Goal: Transaction & Acquisition: Book appointment/travel/reservation

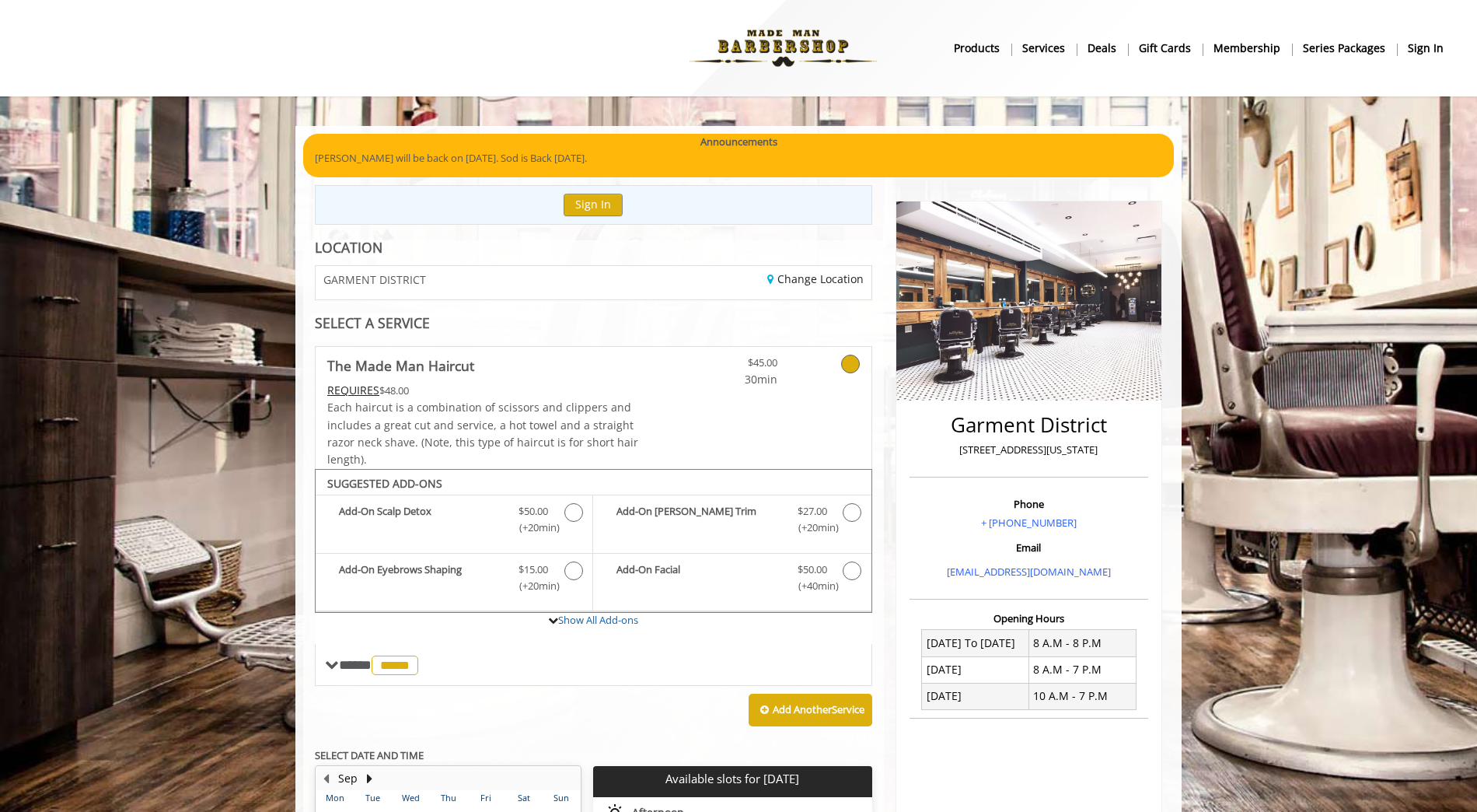
scroll to position [578, 0]
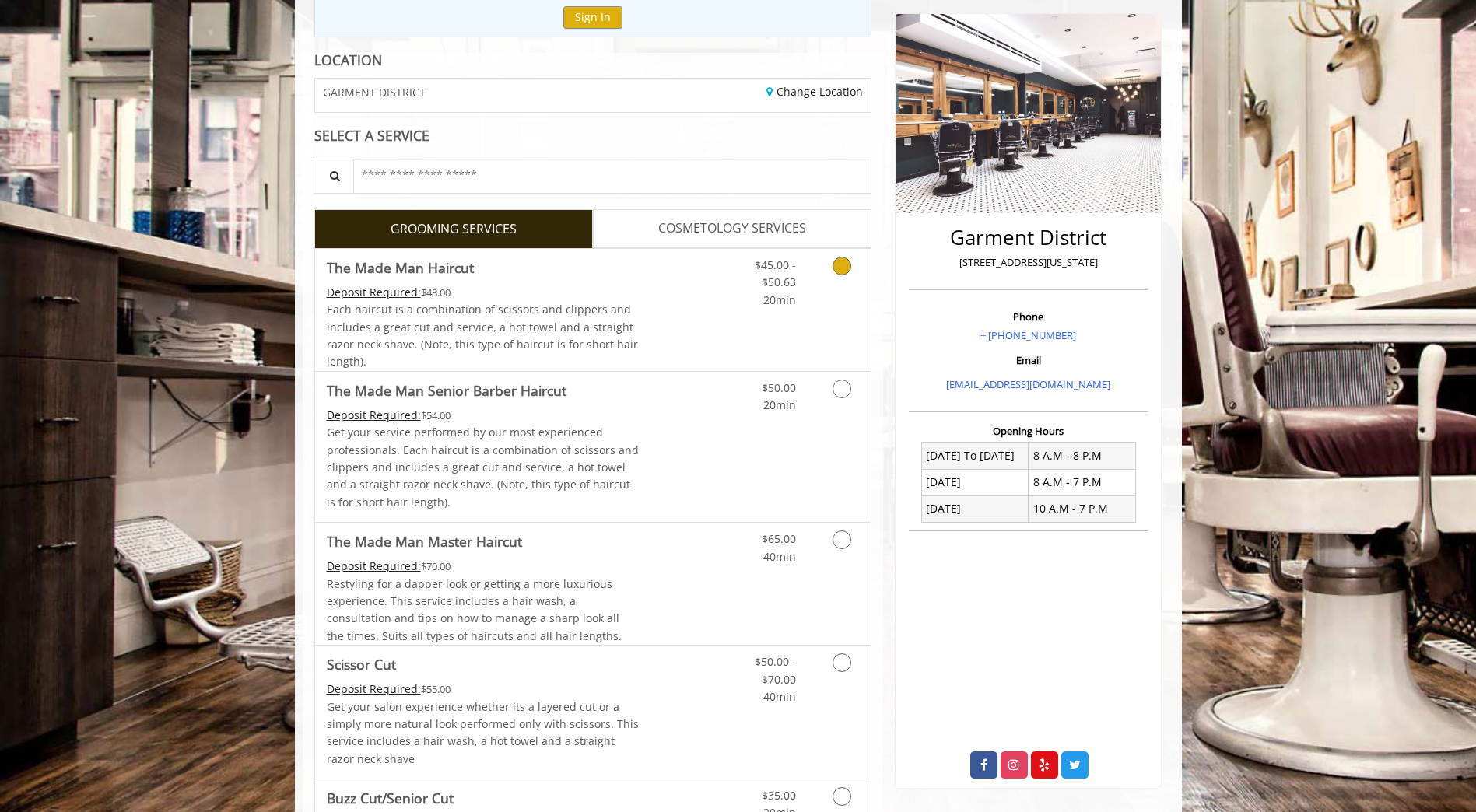
click at [700, 318] on link "Discounted Price" at bounding box center [685, 310] width 93 height 122
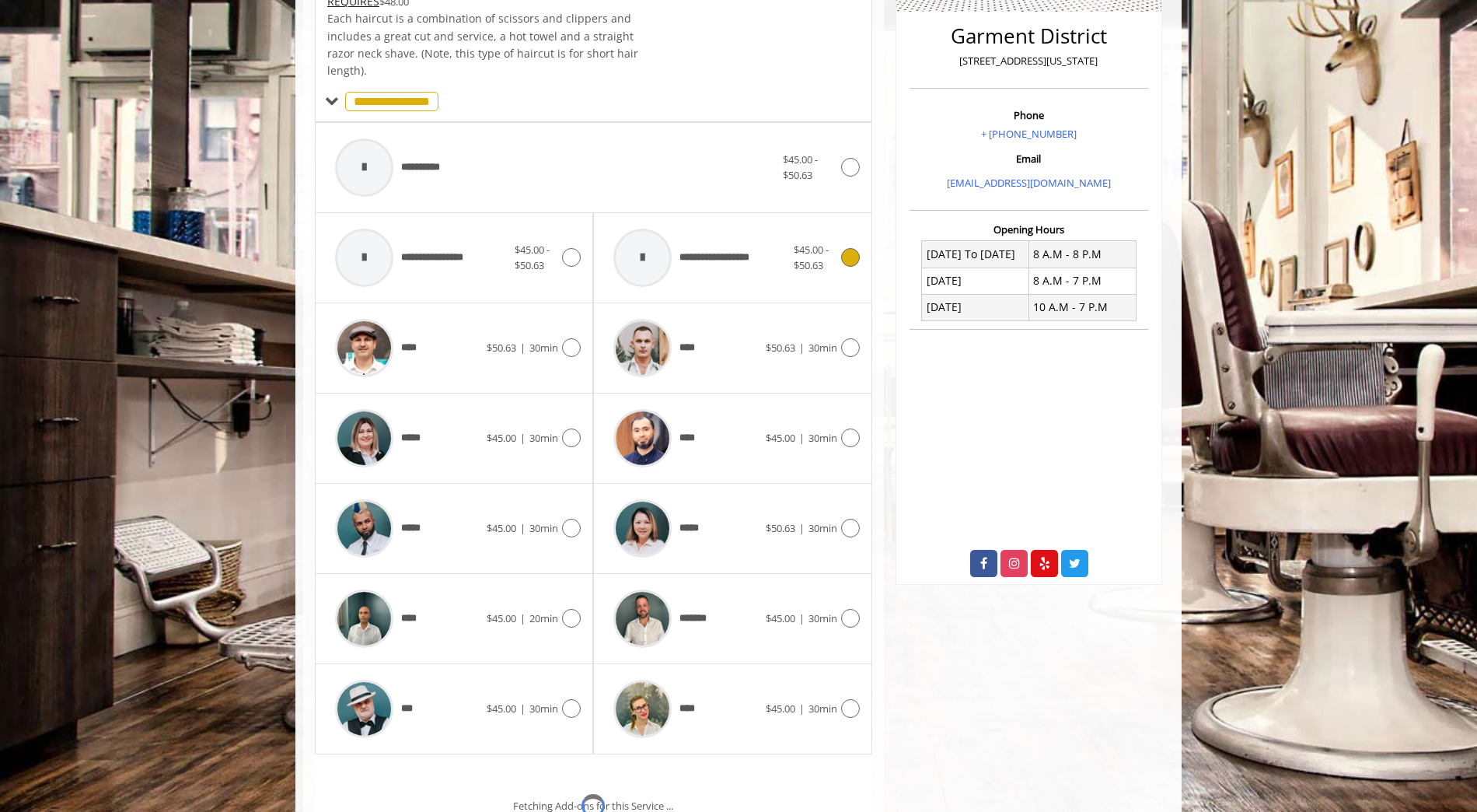
scroll to position [469, 0]
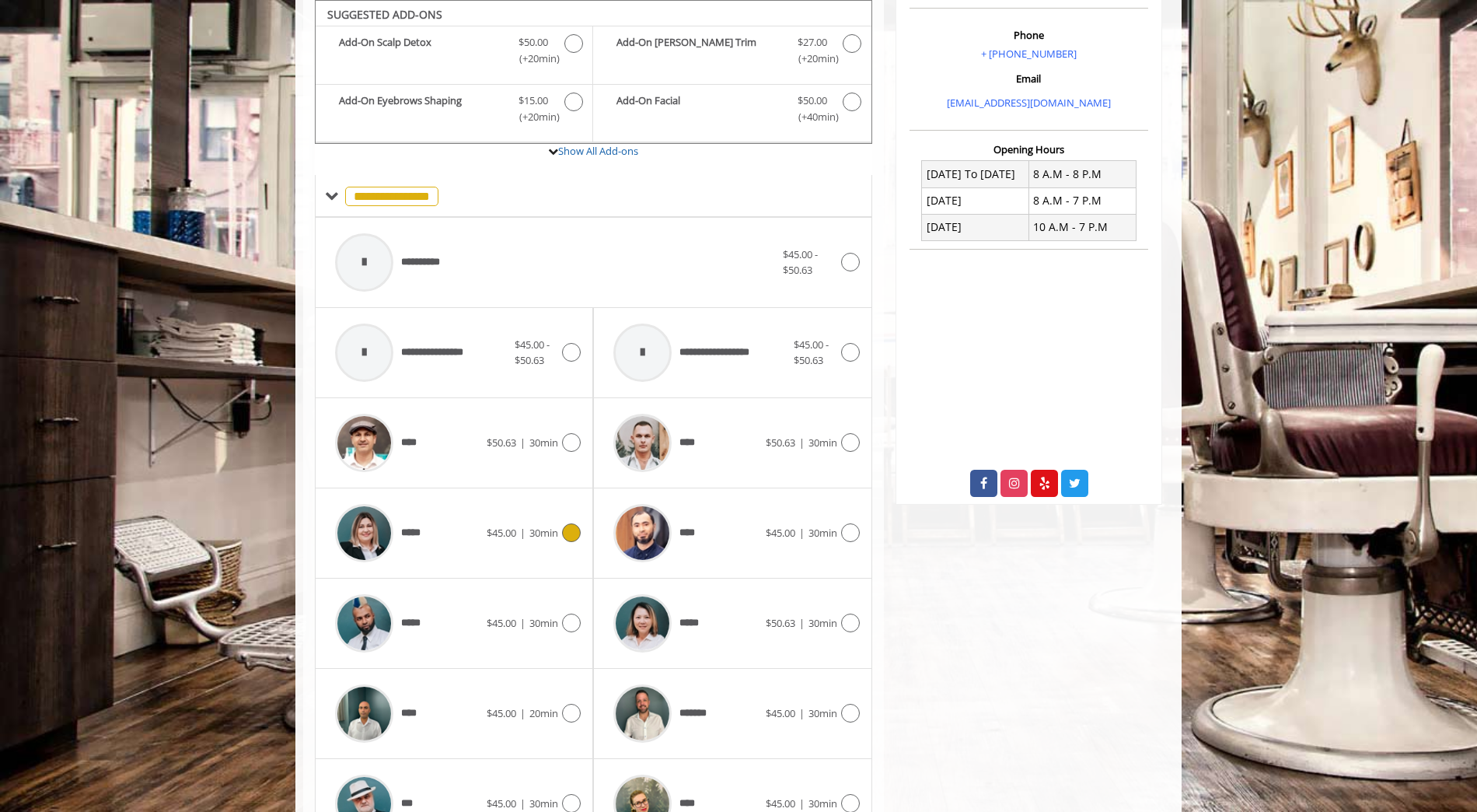
click at [543, 556] on div "***** $45.00 | 30min" at bounding box center [454, 533] width 254 height 74
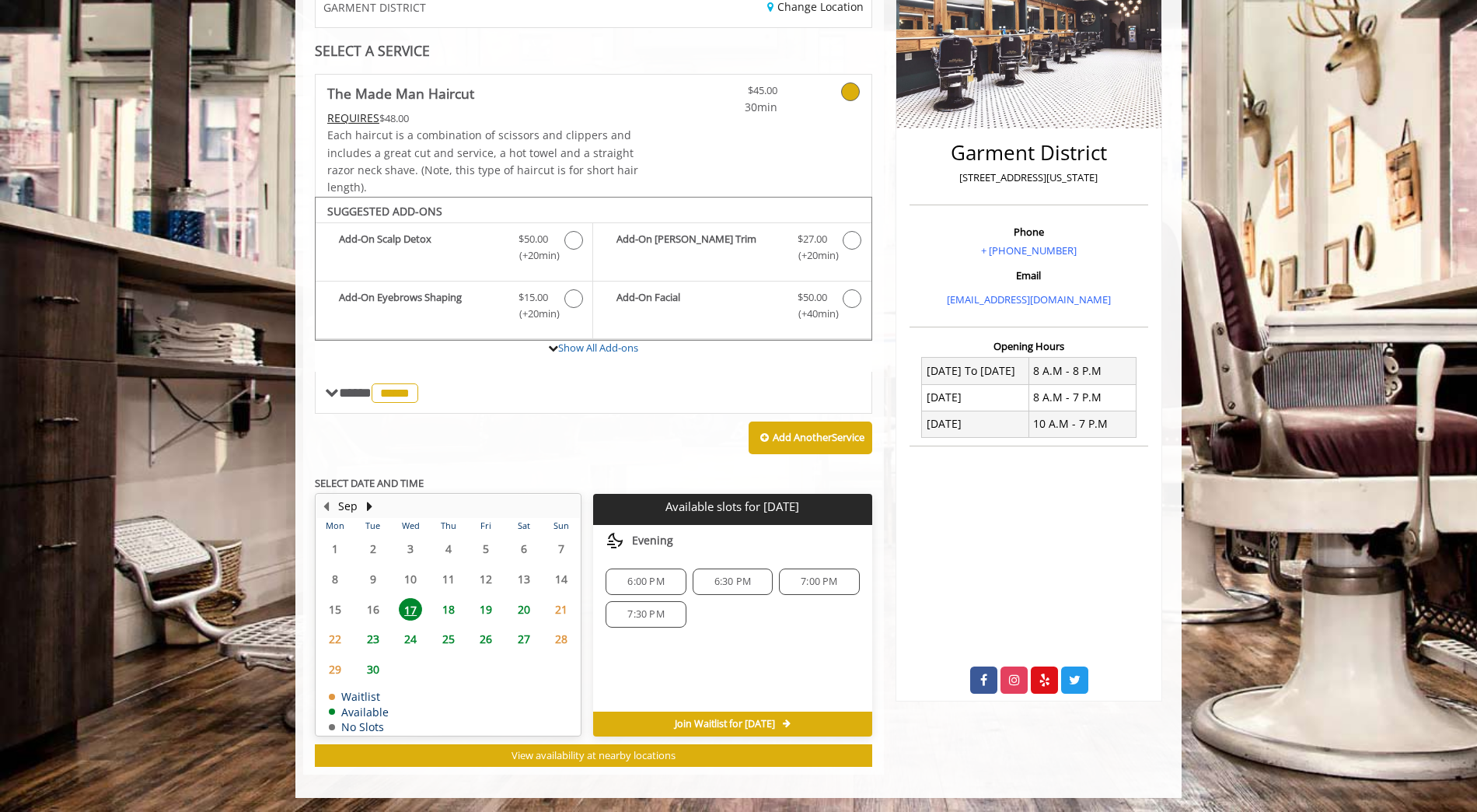
scroll to position [274, 0]
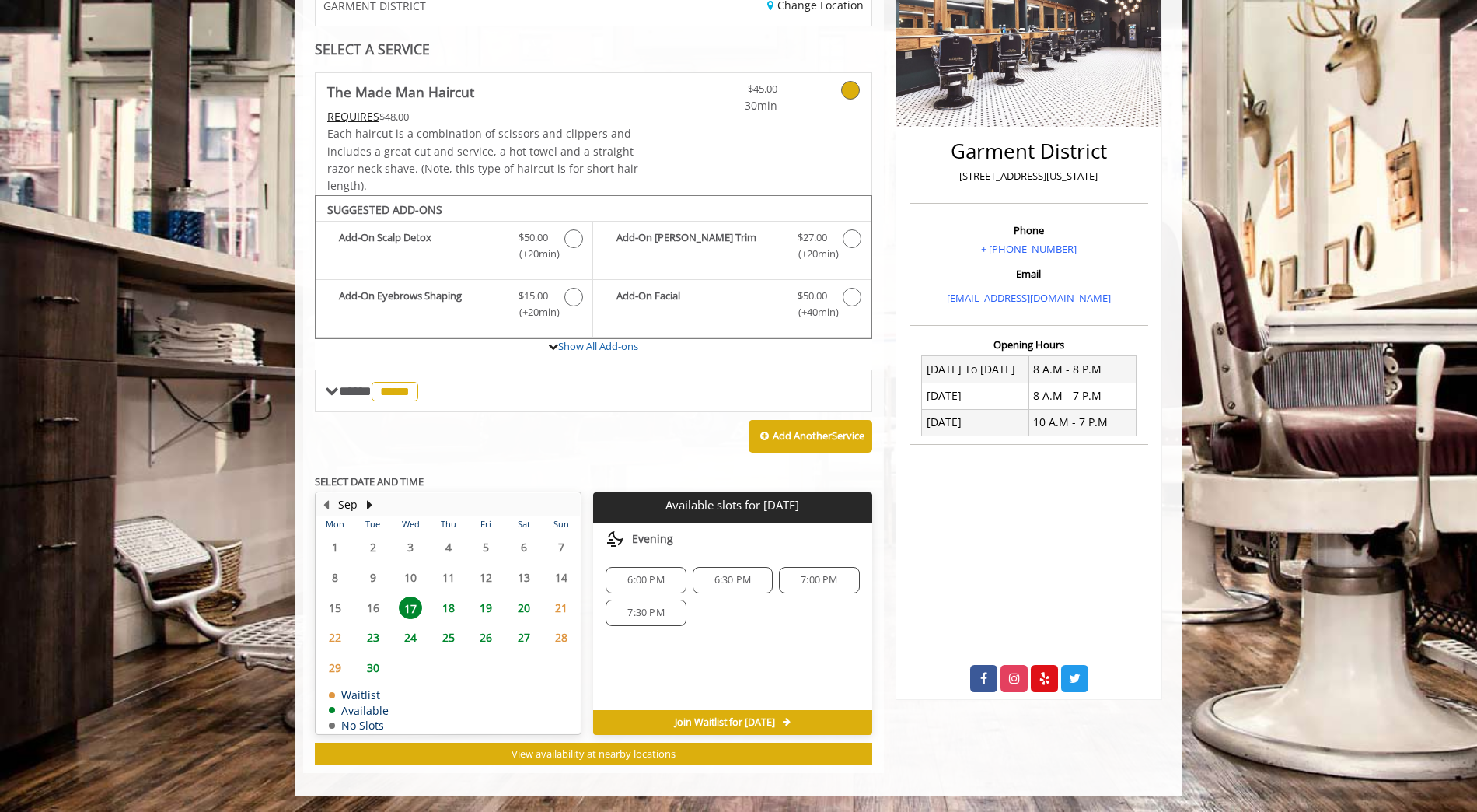
click at [657, 656] on div "Choose a time below for [DATE] Evening 6:00 PM 6:30 PM 7:00 PM 7:30 PM" at bounding box center [732, 617] width 279 height 187
click at [652, 582] on span "6:00 PM" at bounding box center [646, 580] width 36 height 12
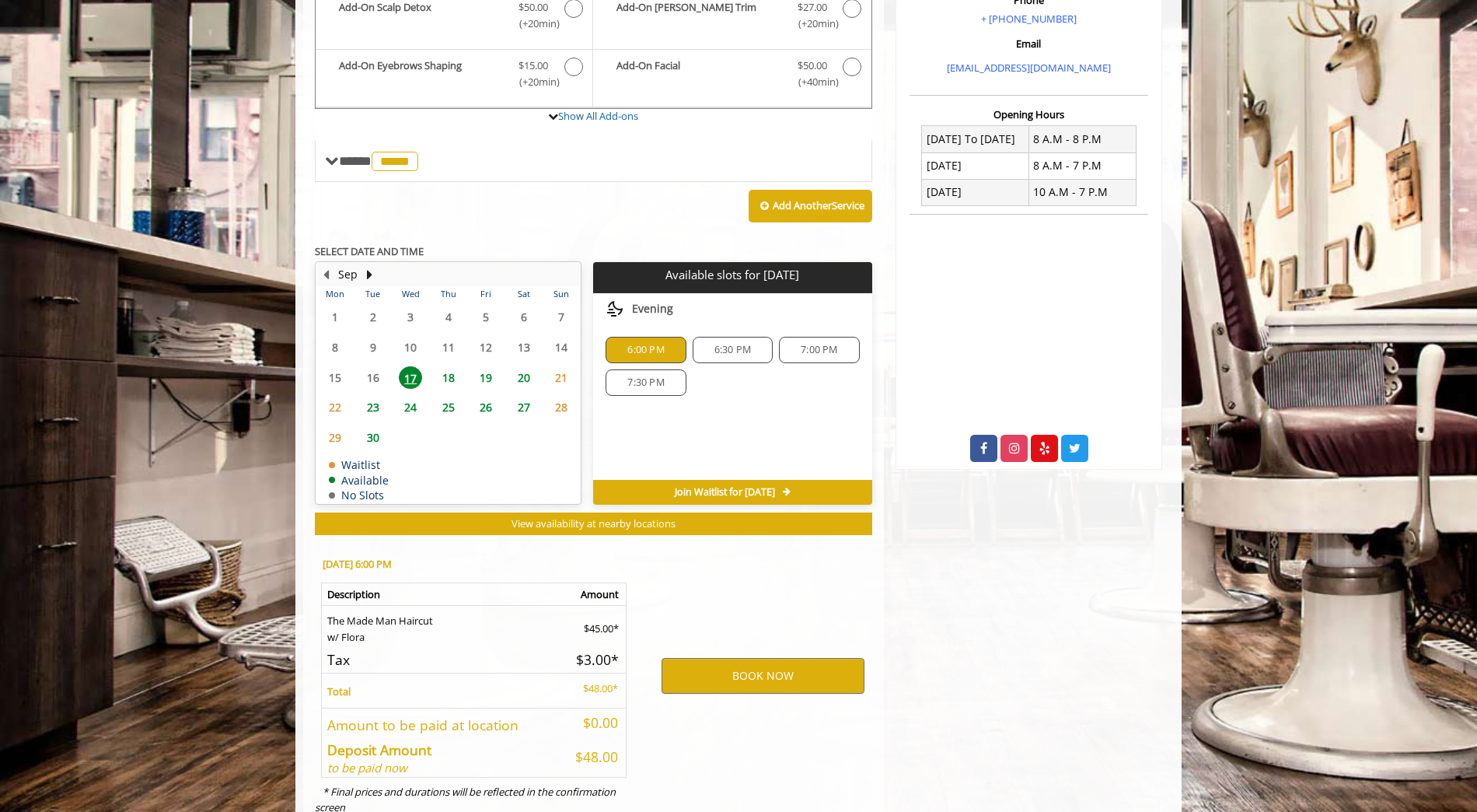
scroll to position [554, 0]
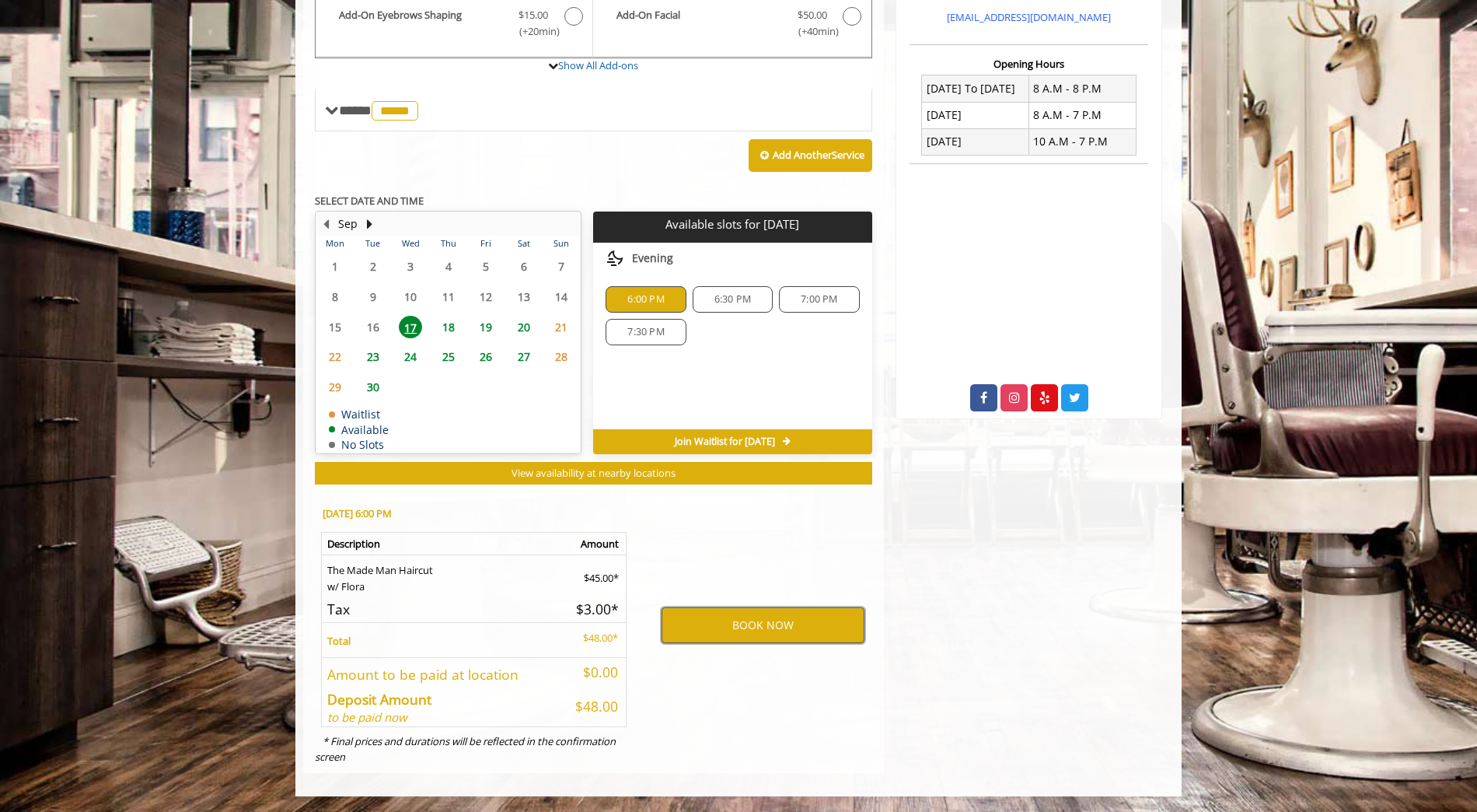
click at [764, 622] on button "BOOK NOW" at bounding box center [762, 624] width 203 height 36
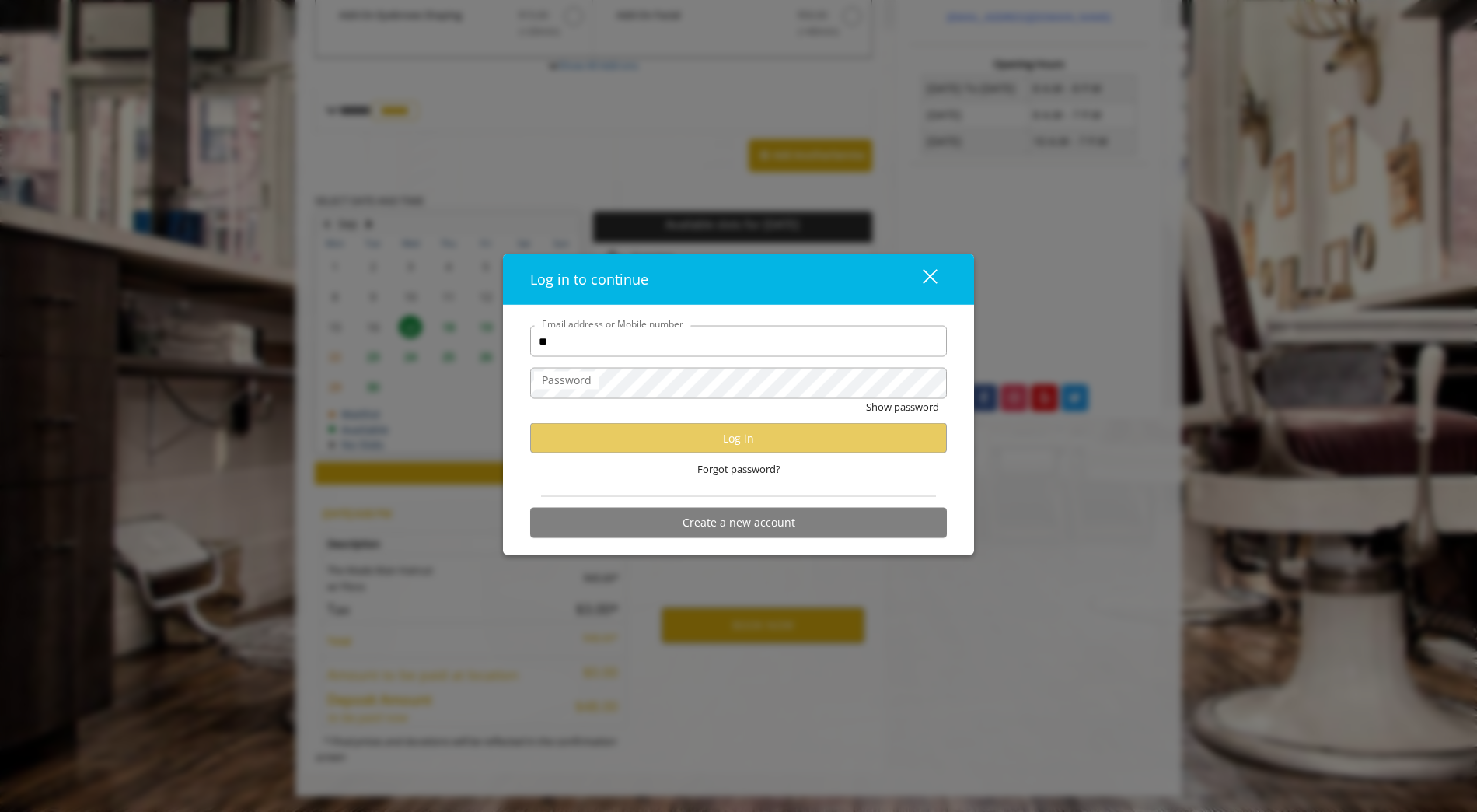
type input "**********"
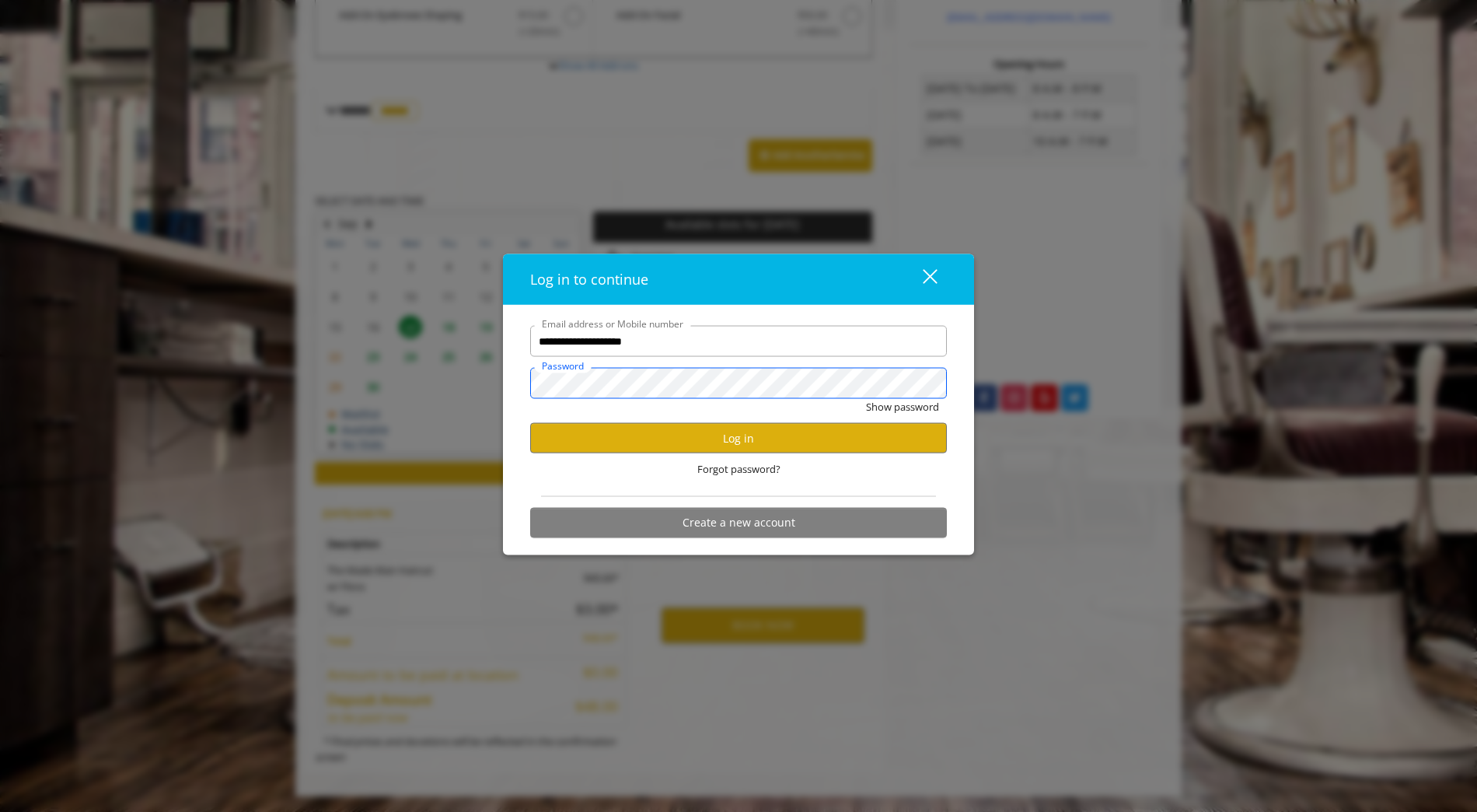
click at [866, 399] on button "Show password" at bounding box center [902, 407] width 73 height 17
click at [662, 443] on button "Log in" at bounding box center [738, 437] width 417 height 31
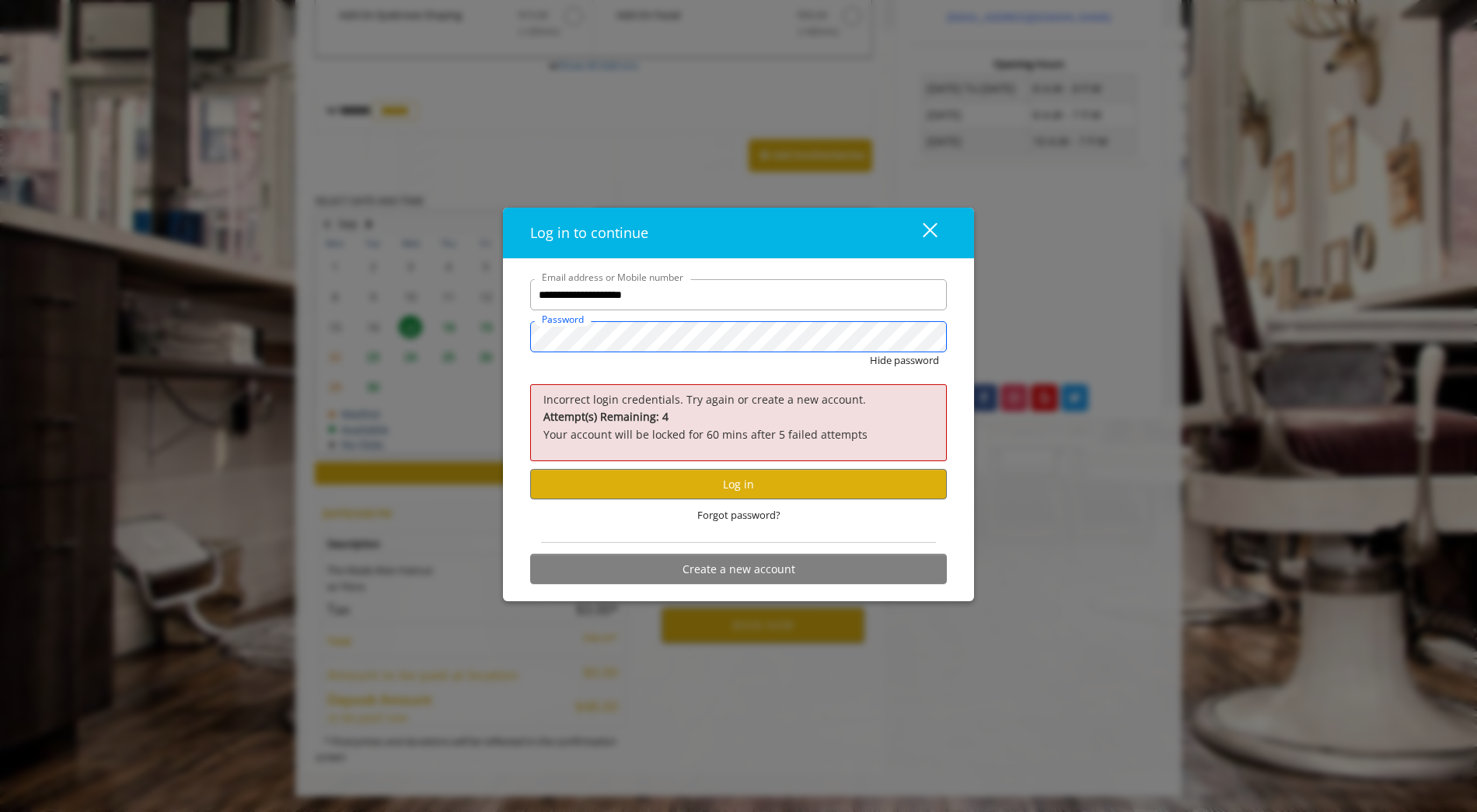
click at [870, 352] on button "Hide password" at bounding box center [905, 361] width 69 height 17
click at [724, 477] on button "Log in" at bounding box center [738, 484] width 417 height 31
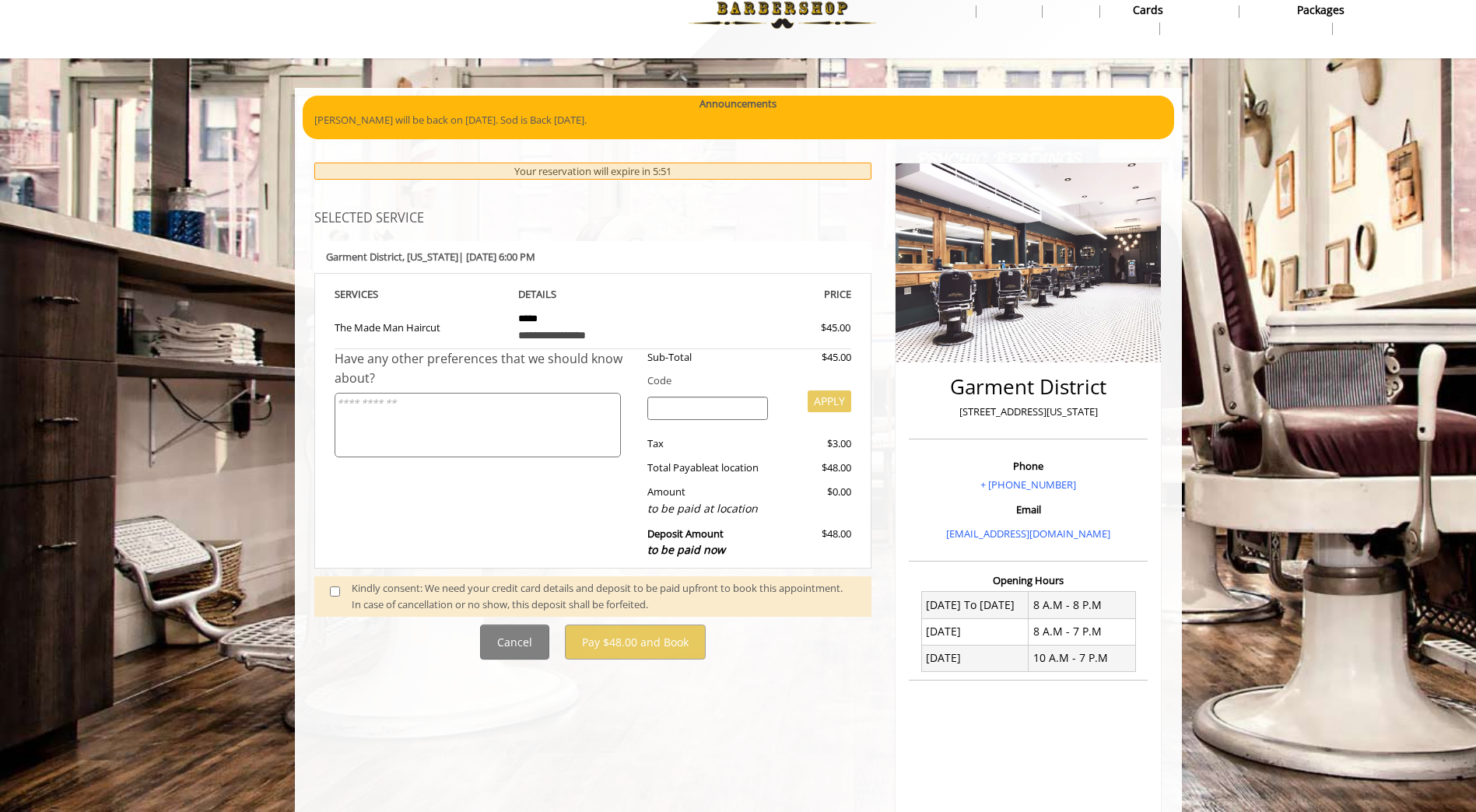
scroll to position [39, 0]
click at [573, 195] on div "**********" at bounding box center [593, 411] width 558 height 498
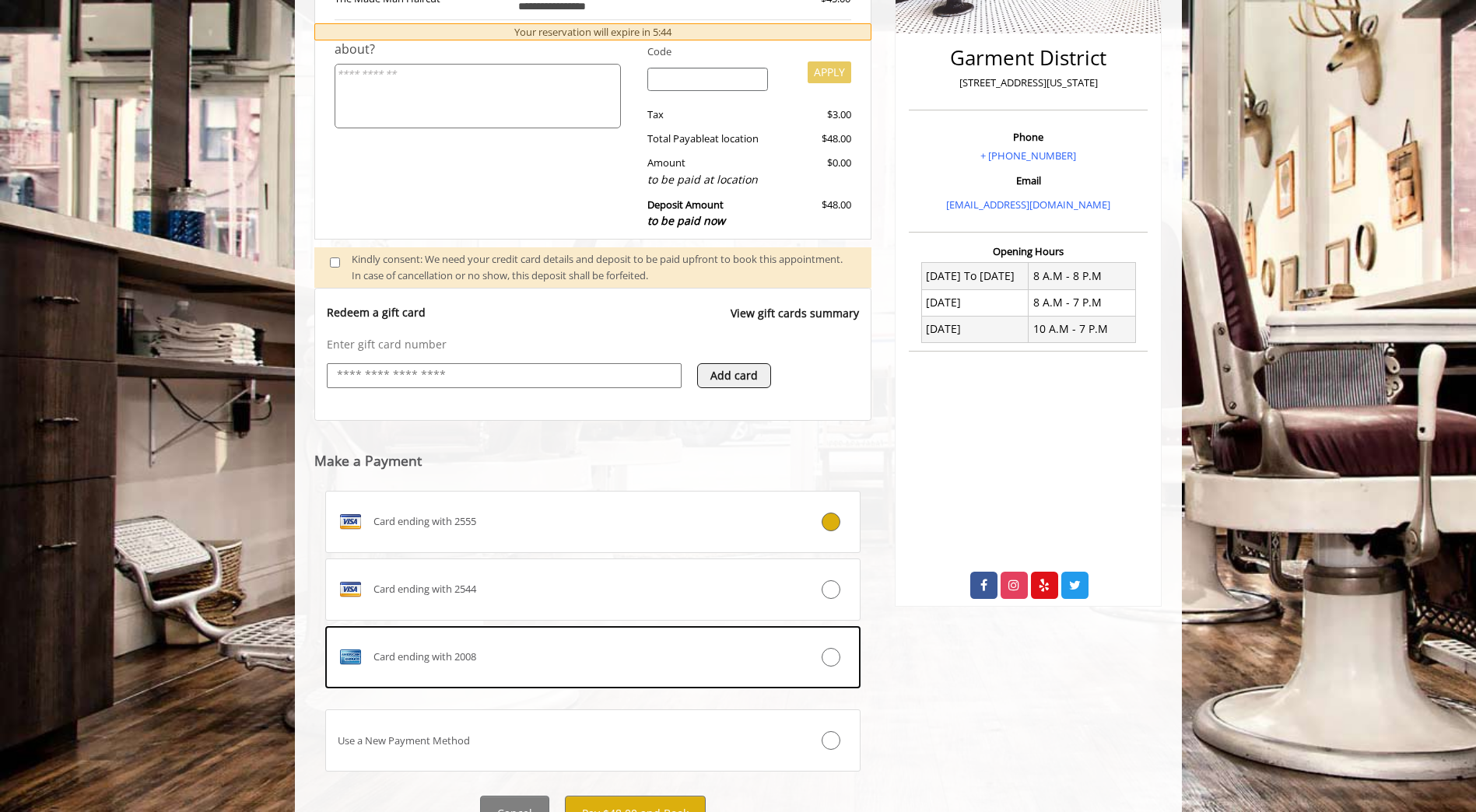
scroll to position [440, 0]
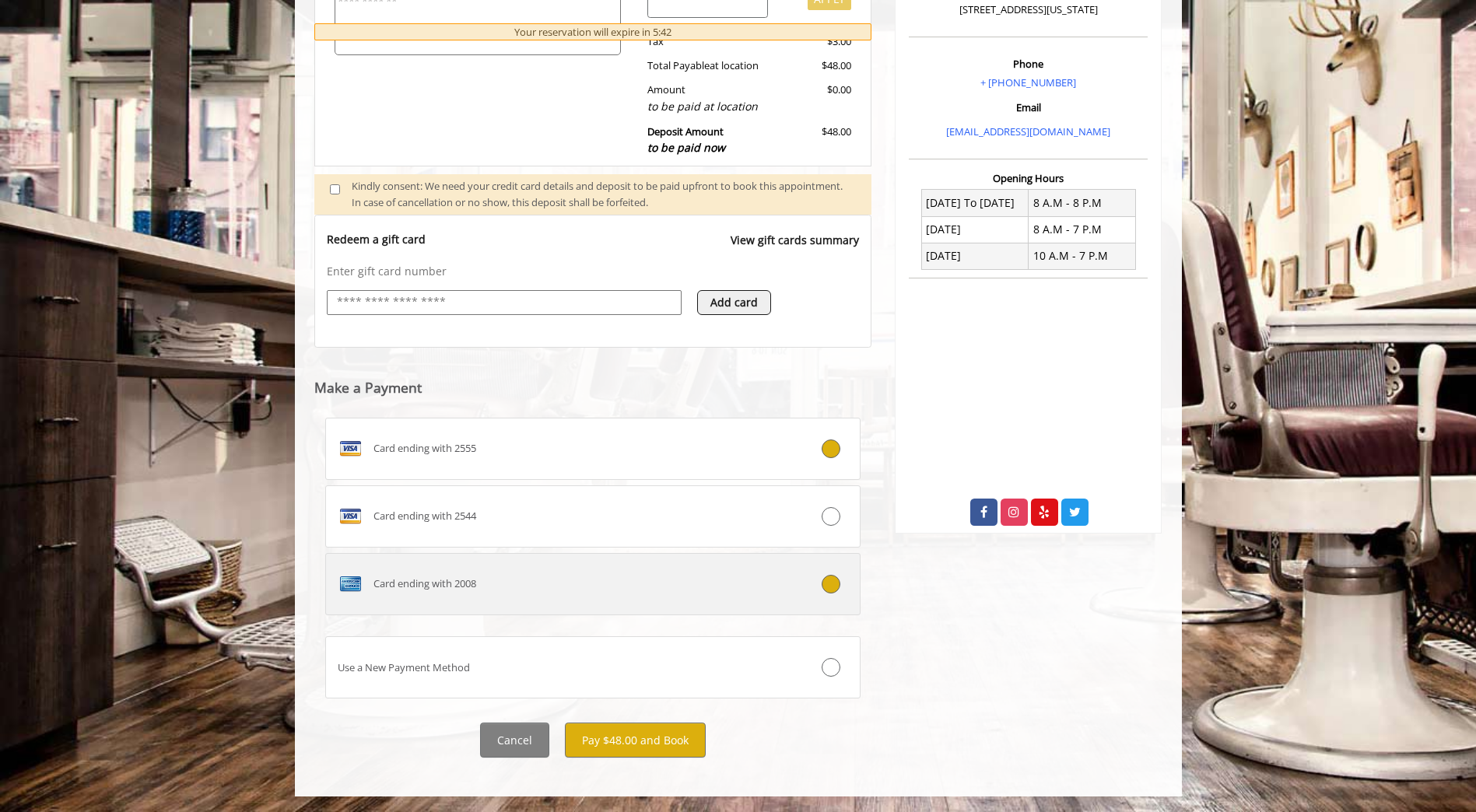
click at [843, 597] on label "Card ending with 2008" at bounding box center [593, 584] width 536 height 62
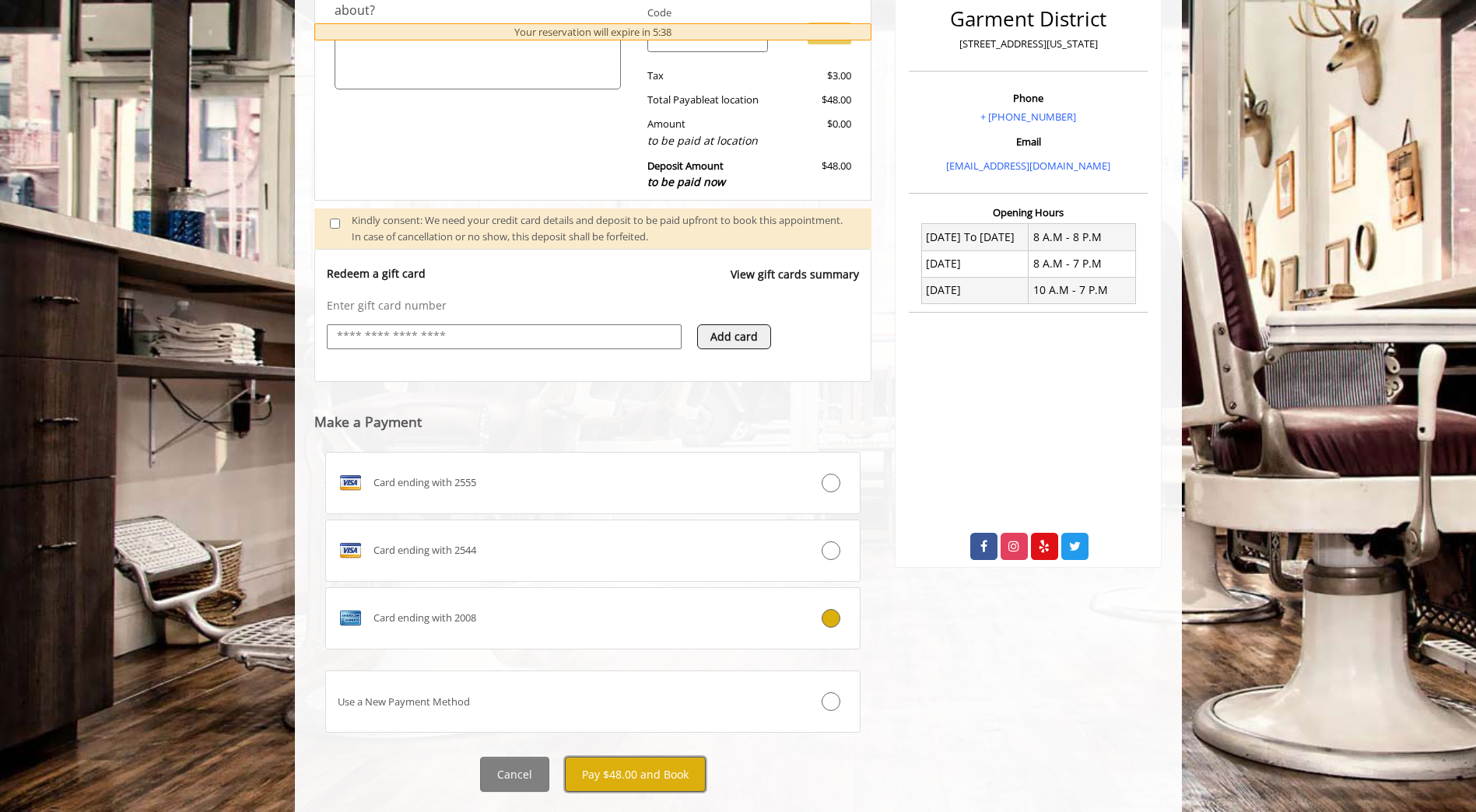
click at [679, 767] on button "Pay $48.00 and Book" at bounding box center [635, 774] width 141 height 35
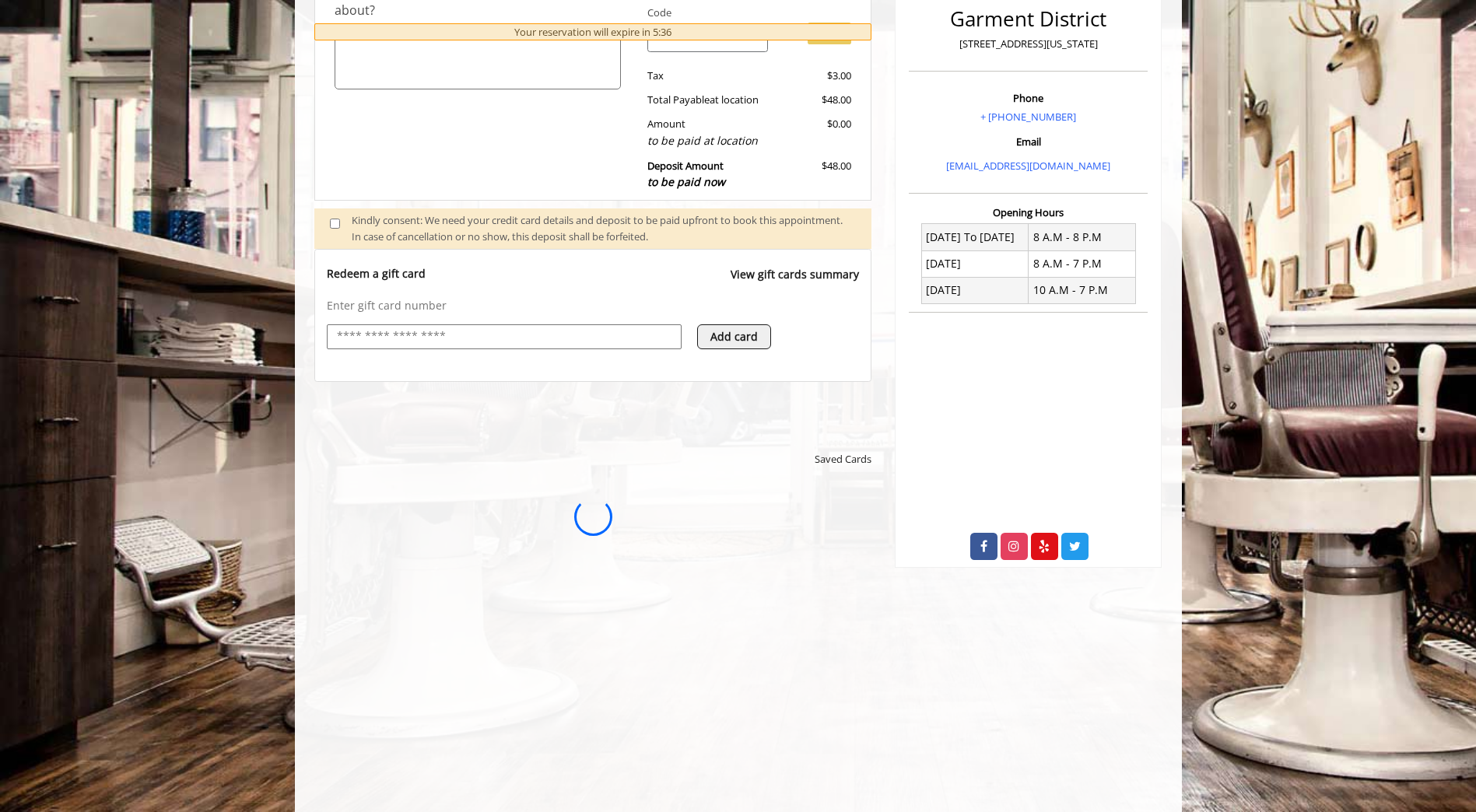
scroll to position [0, 0]
